Goal: Find specific page/section: Find specific page/section

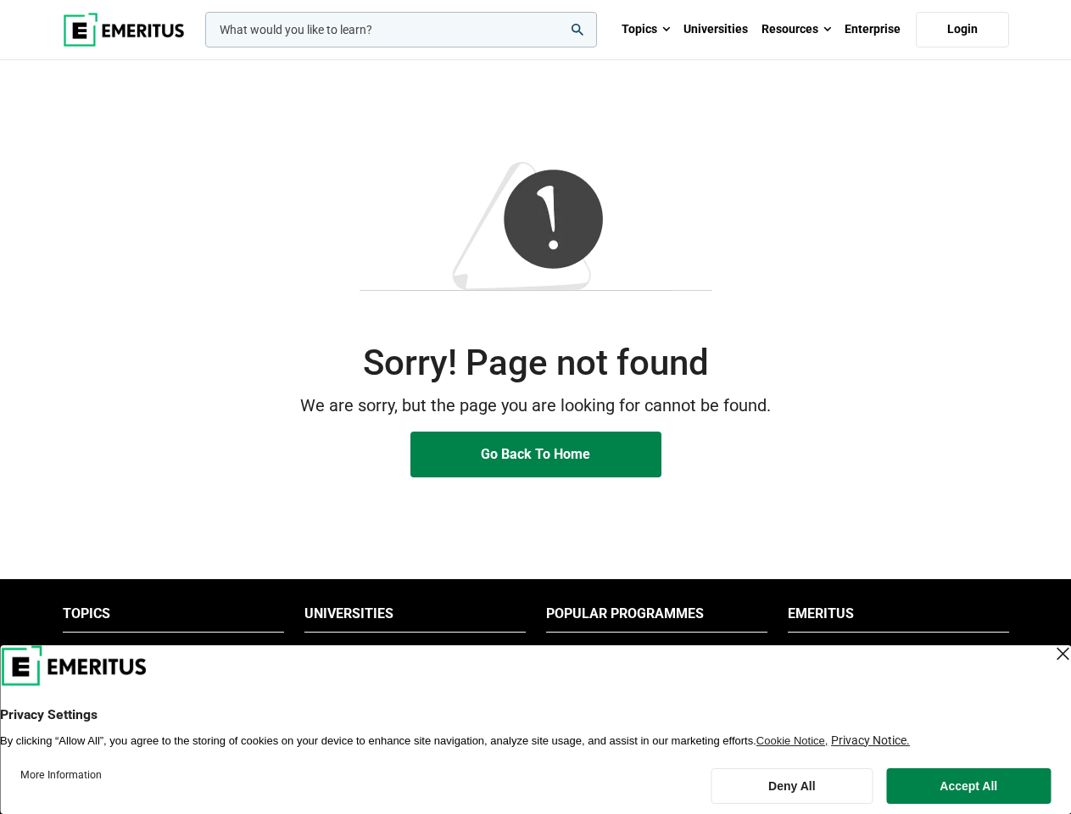
click at [535, 407] on p "We are sorry, but the page you are looking for cannot be found." at bounding box center [536, 406] width 946 height 26
click at [401, 30] on input "woocommerce-product-search-field-0" at bounding box center [401, 30] width 392 height 36
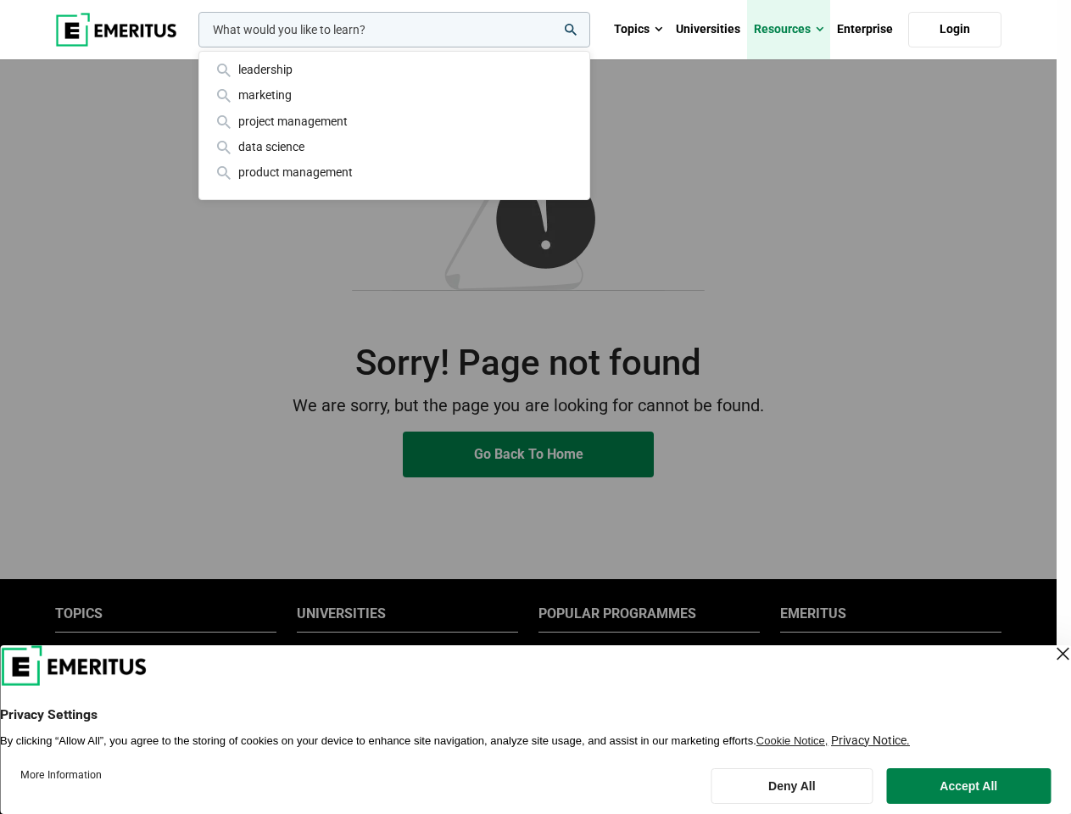
click at [796, 30] on link "Resources" at bounding box center [788, 29] width 83 height 59
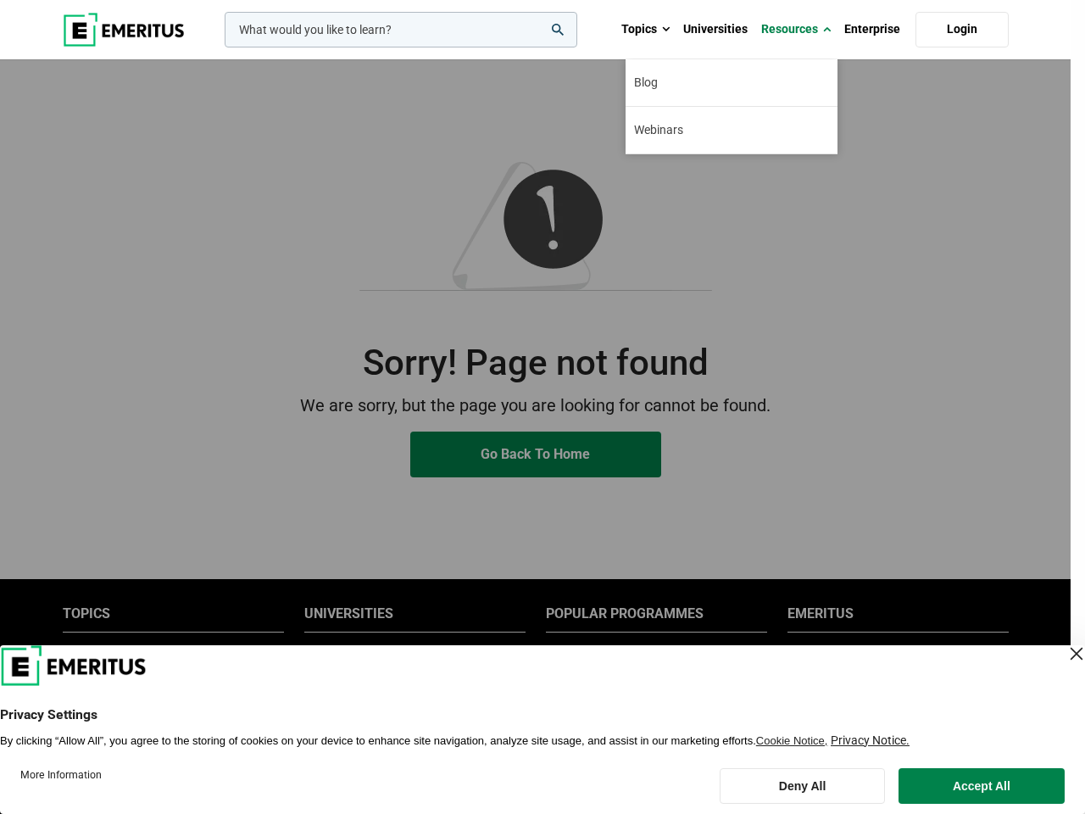
click at [415, 47] on div "leadership marketing project management data science product management" at bounding box center [399, 30] width 356 height 36
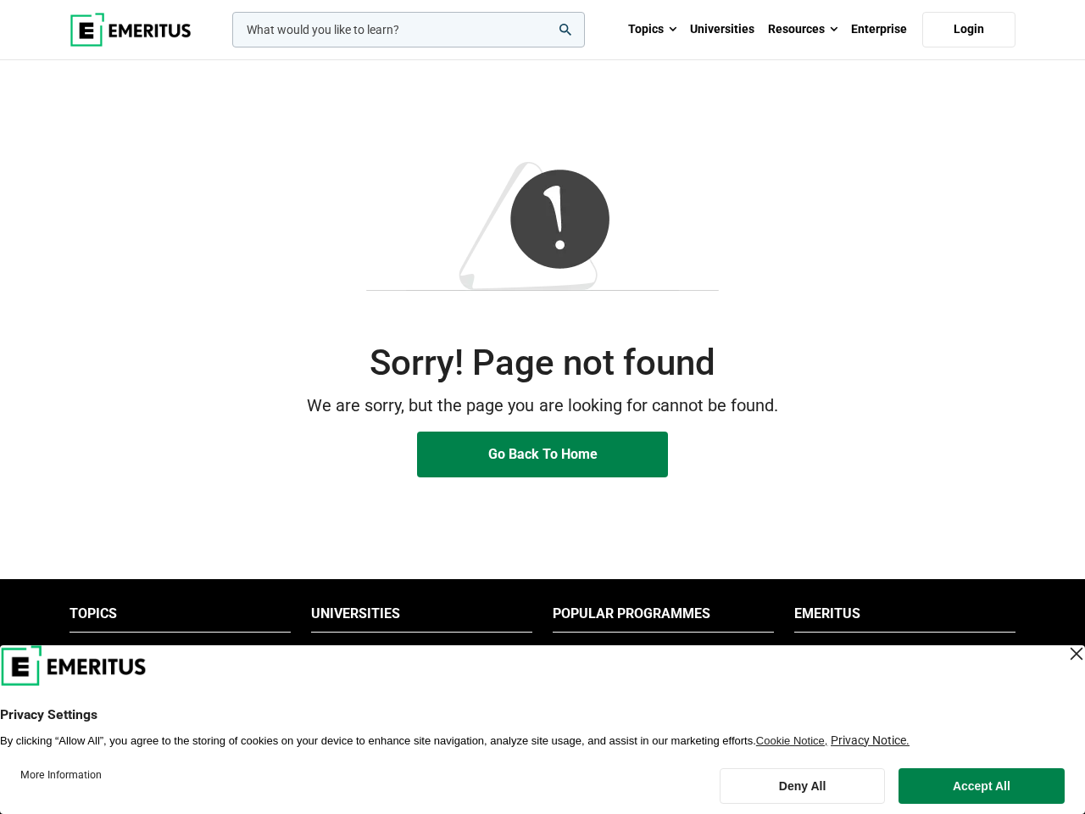
click at [656, 618] on li "Popular Programmes" at bounding box center [663, 618] width 221 height 27
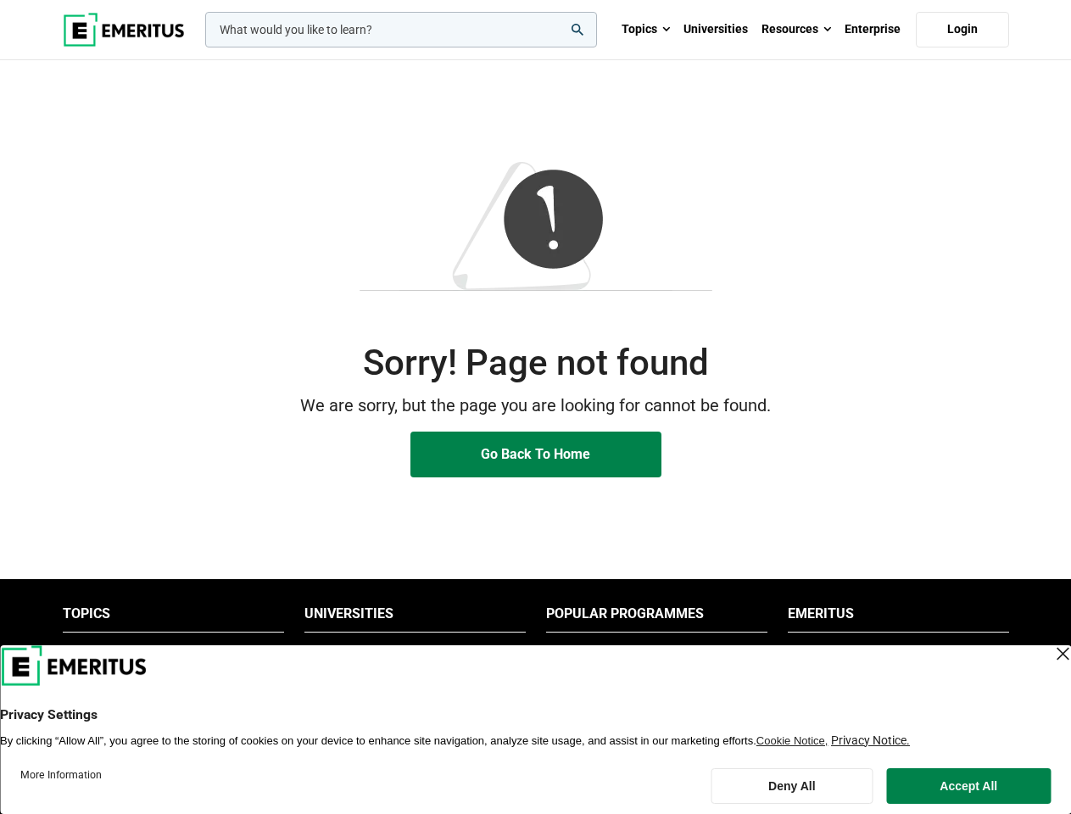
click at [898, 618] on li "Emeritus" at bounding box center [898, 618] width 221 height 27
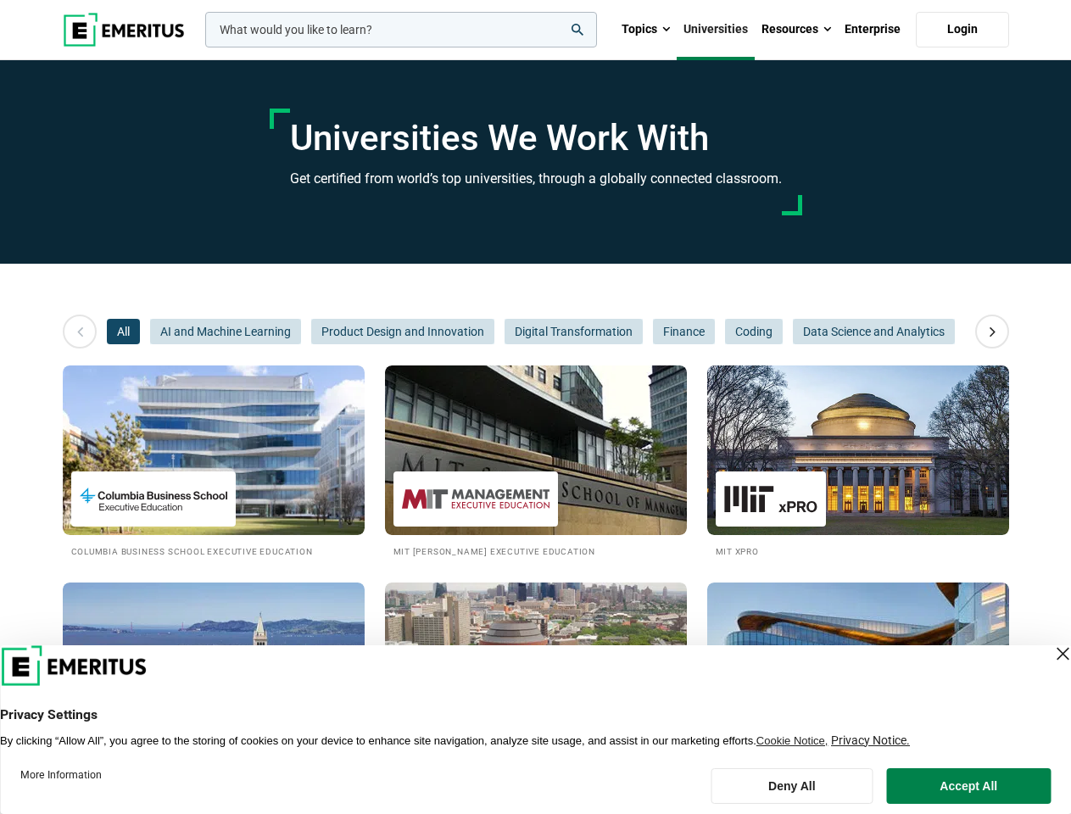
click at [401, 30] on input "woocommerce-product-search-field-0" at bounding box center [401, 30] width 392 height 36
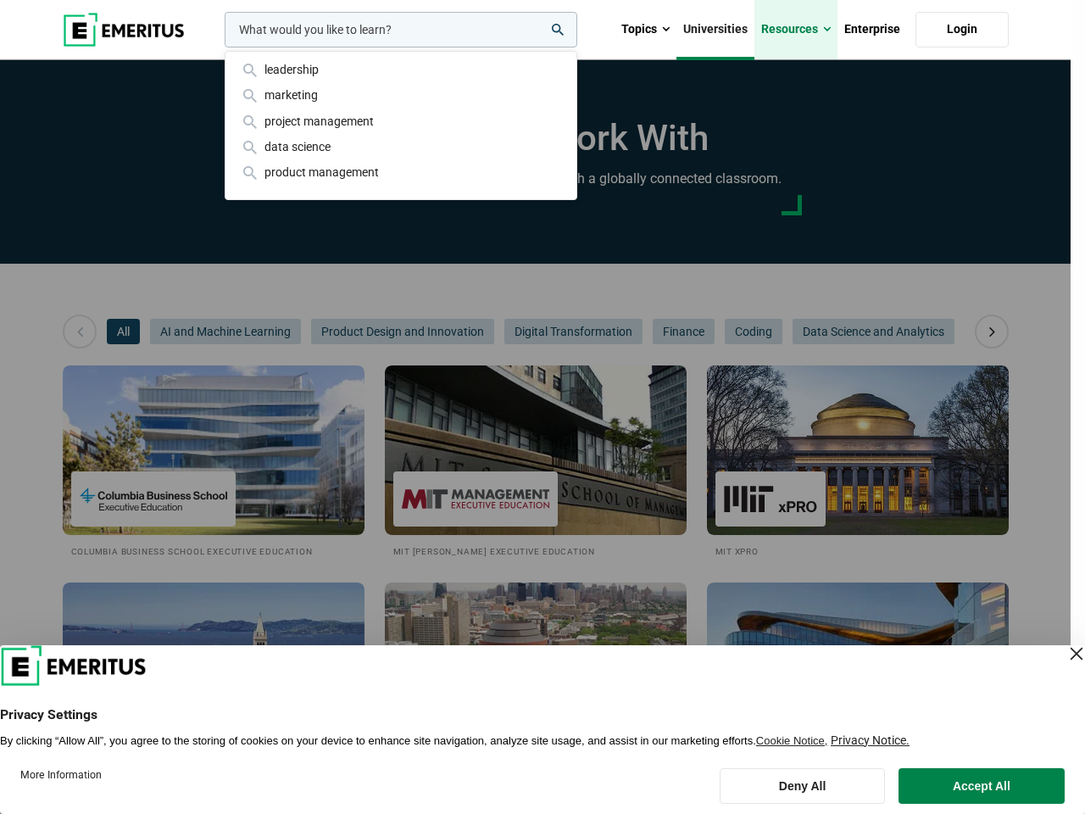
click at [796, 30] on link "Resources" at bounding box center [796, 29] width 83 height 59
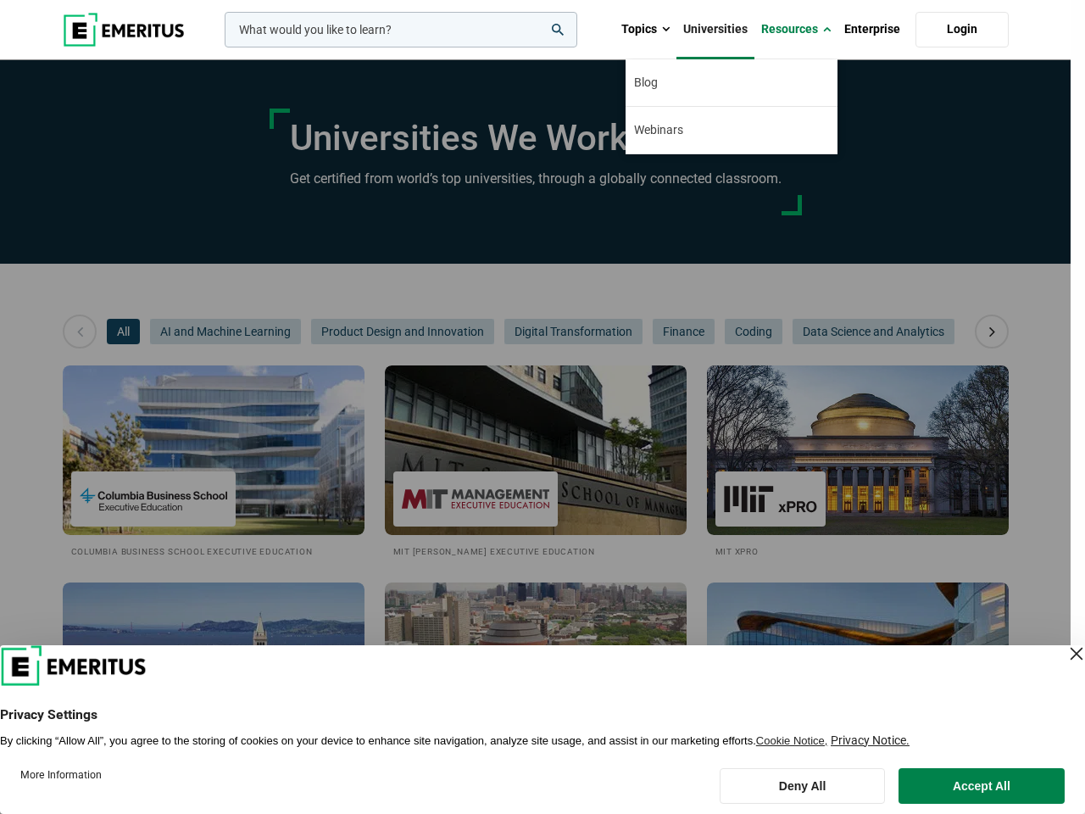
click at [221, 47] on div "leadership marketing project management data science product management" at bounding box center [399, 30] width 356 height 36
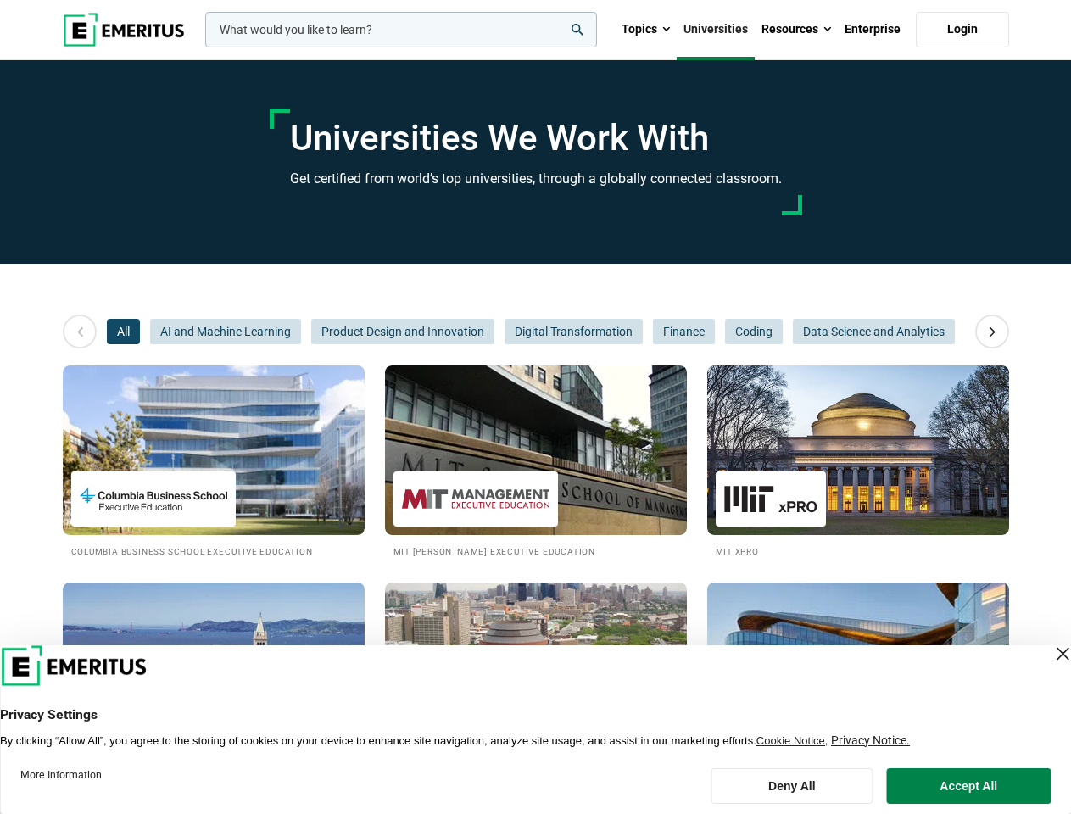
click at [992, 332] on icon at bounding box center [993, 331] width 30 height 31
click at [150, 332] on span "AI and Machine Learning" at bounding box center [225, 331] width 151 height 25
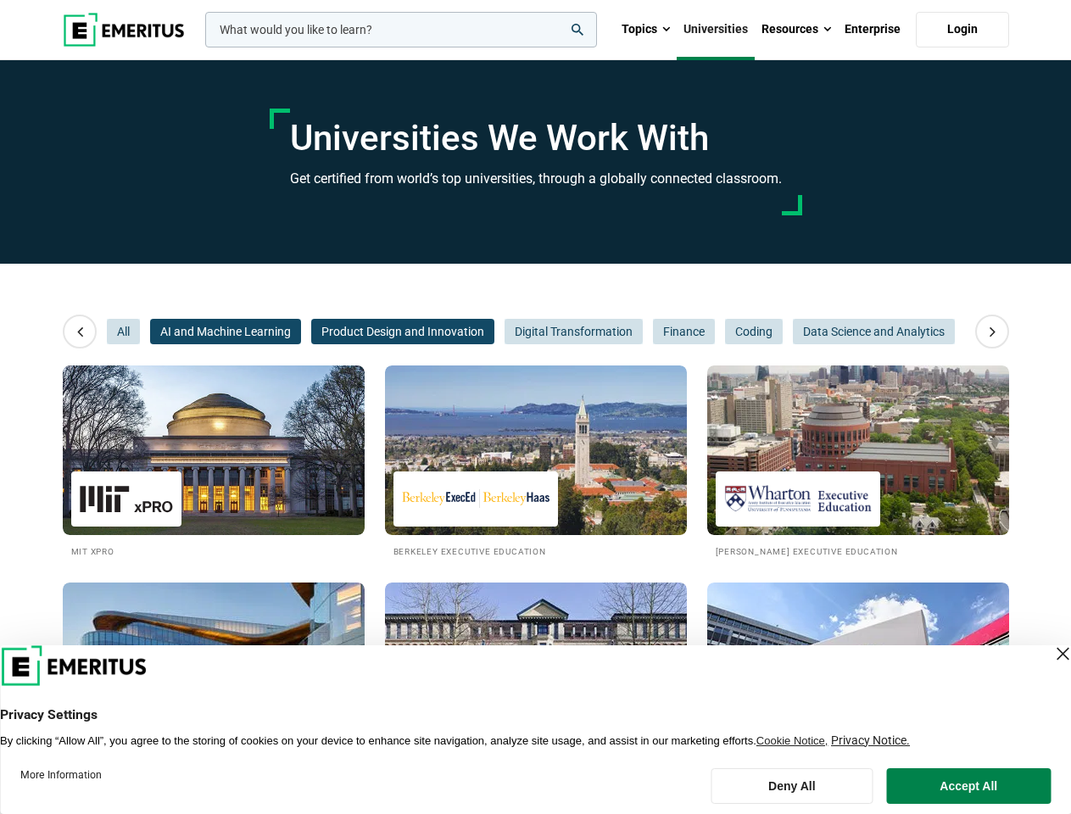
click at [311, 332] on span "Product Design and Innovation" at bounding box center [402, 331] width 183 height 25
click at [653, 332] on span "Finance" at bounding box center [684, 331] width 62 height 25
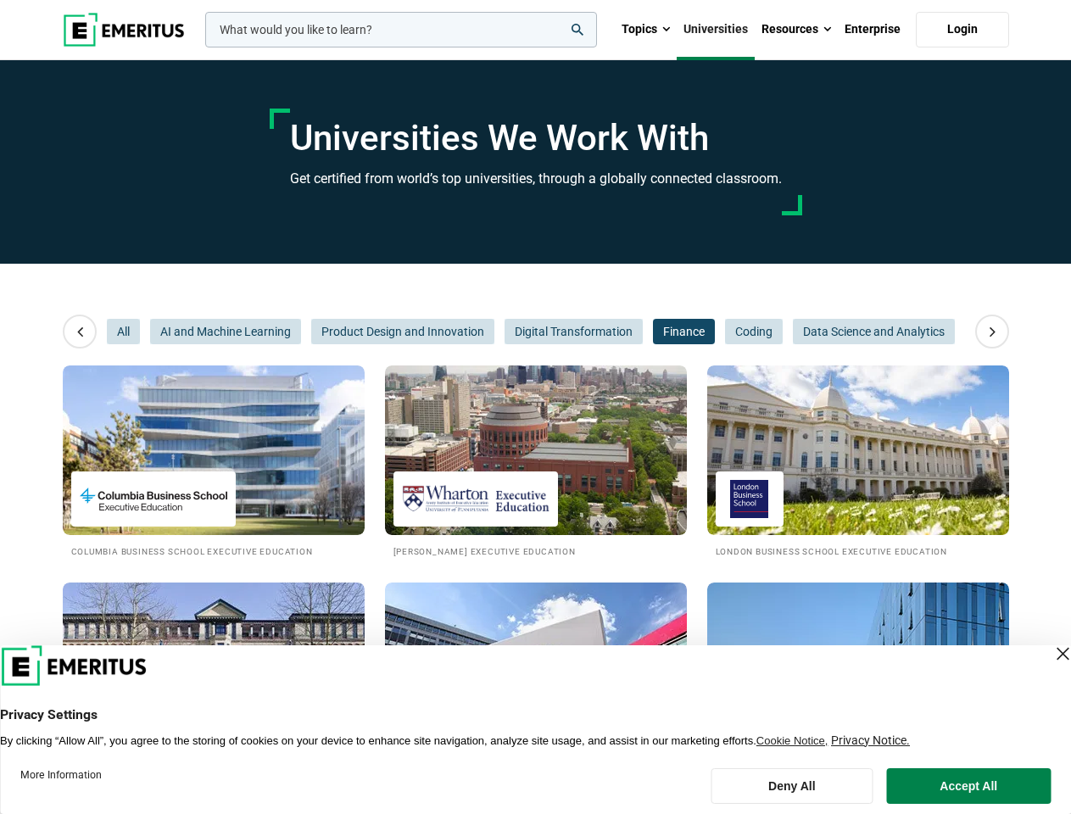
scroll to position [0, 254]
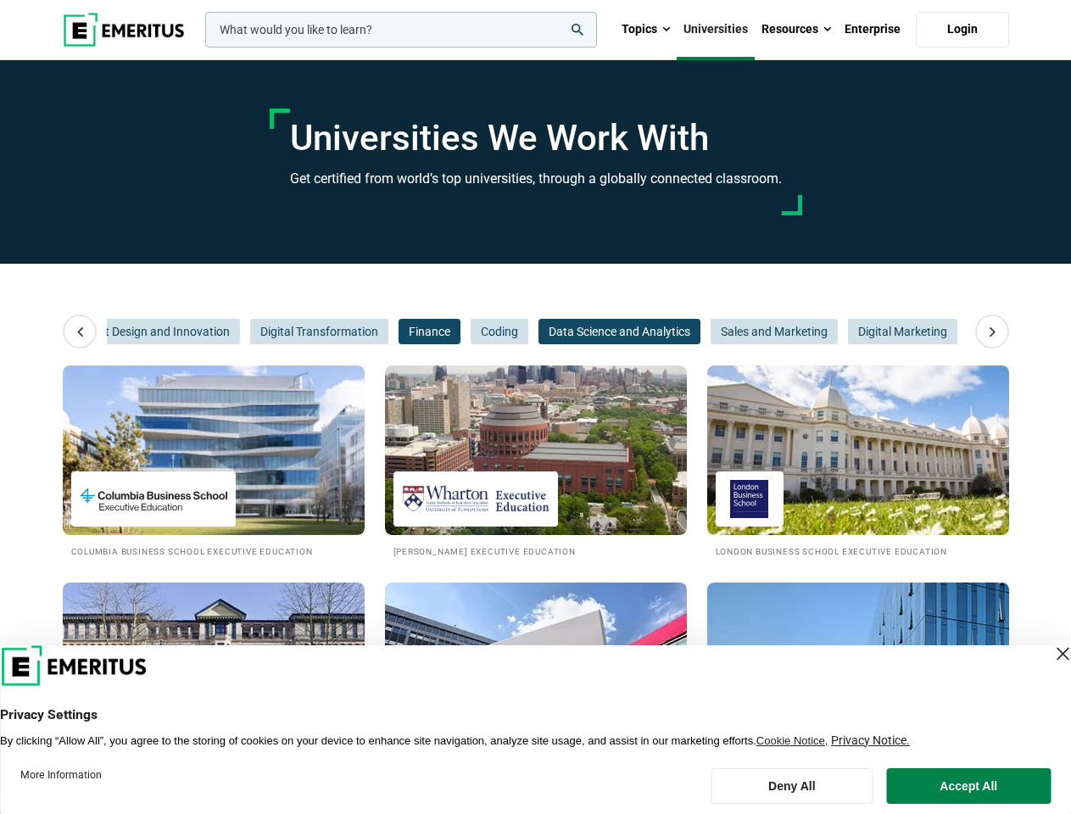
click at [572, 332] on span "Data Science and Analytics" at bounding box center [619, 331] width 162 height 25
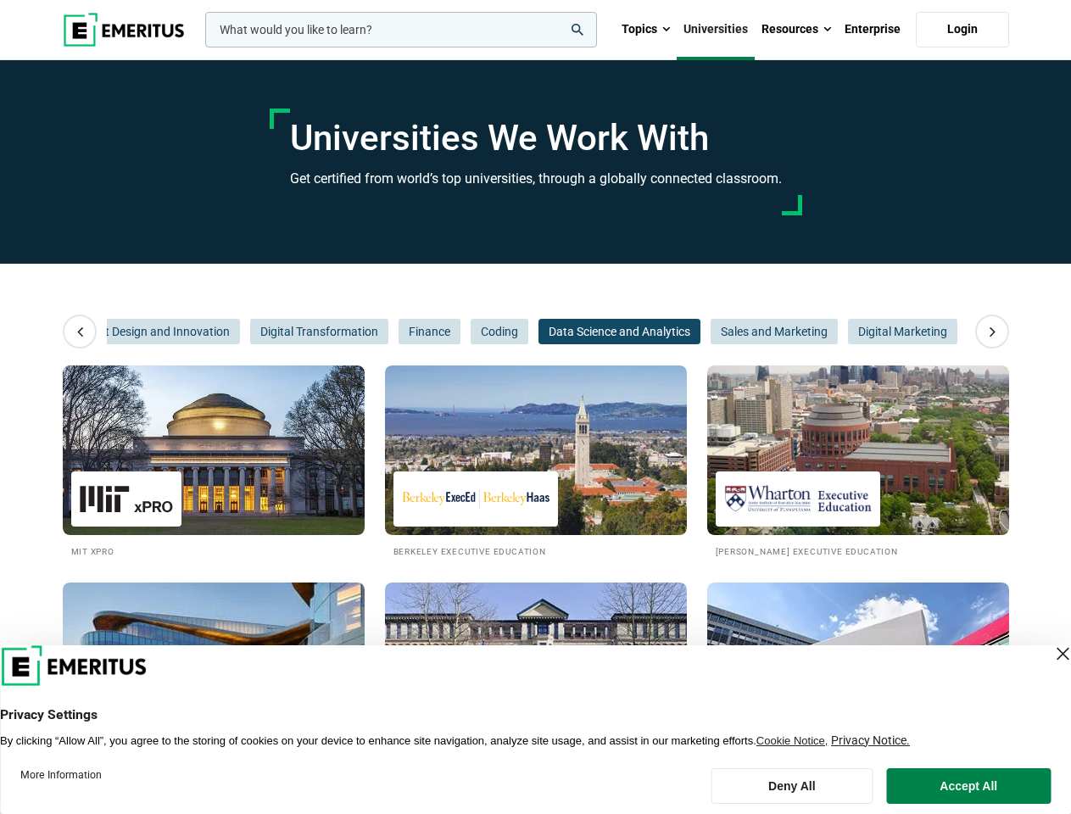
click at [683, 332] on span "Data Science and Analytics" at bounding box center [619, 331] width 162 height 25
click at [753, 332] on span "Sales and Marketing" at bounding box center [774, 331] width 127 height 25
